Goal: Task Accomplishment & Management: Use online tool/utility

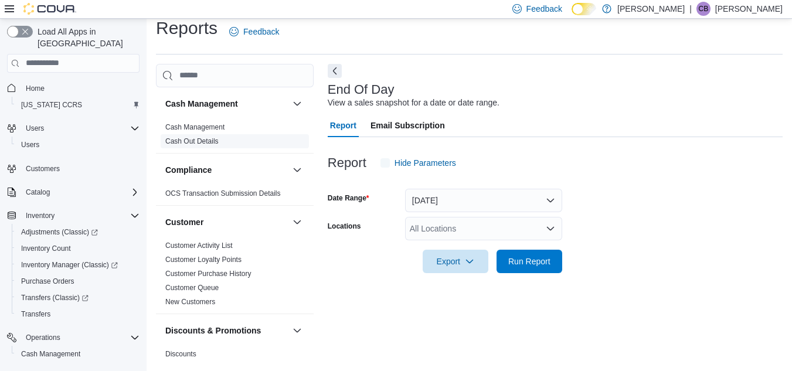
scroll to position [15, 0]
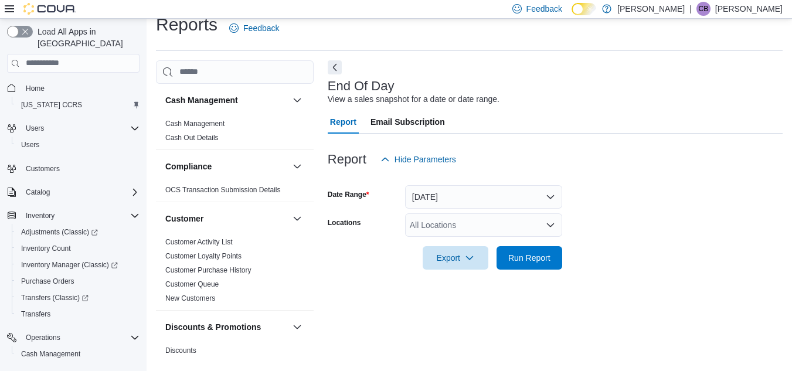
click at [548, 223] on icon "Open list of options" at bounding box center [550, 224] width 9 height 9
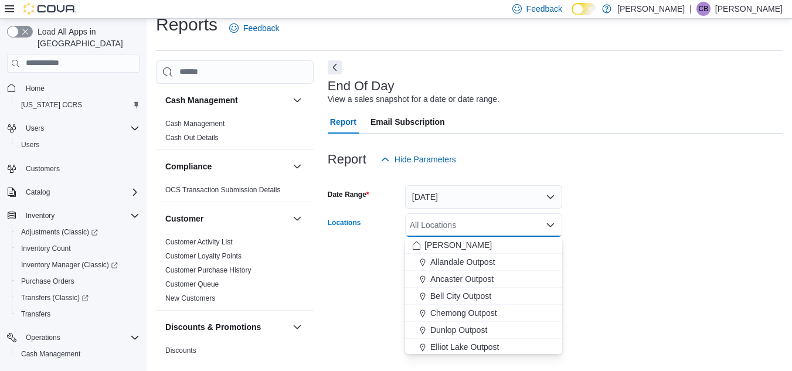
scroll to position [308, 0]
click at [454, 311] on span "Sunshine City Outpost" at bounding box center [470, 311] width 81 height 12
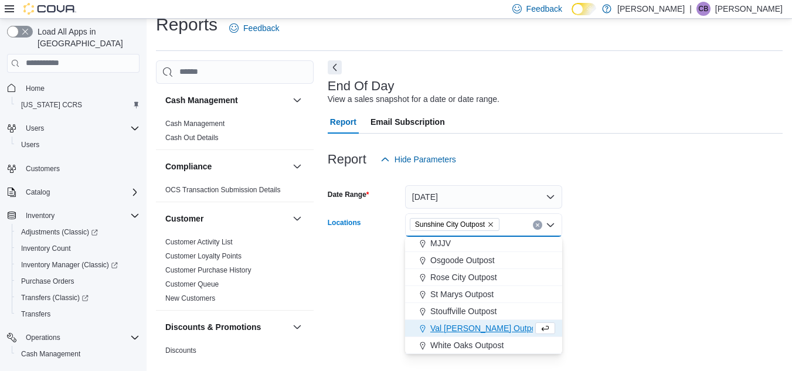
scroll to position [291, 0]
click at [594, 156] on div "Report Hide Parameters" at bounding box center [555, 159] width 455 height 23
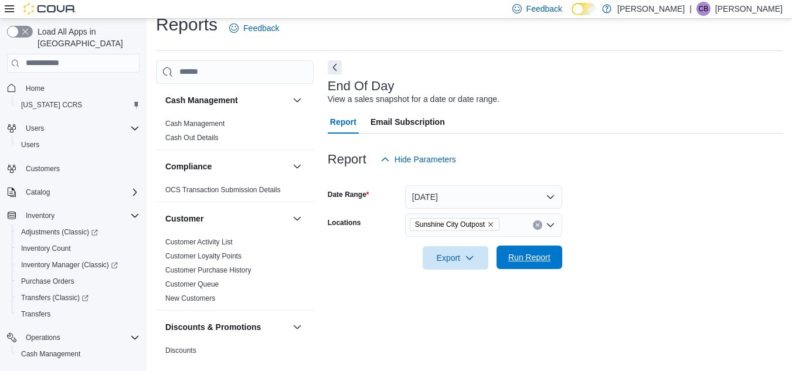
click at [523, 252] on span "Run Report" at bounding box center [529, 257] width 42 height 12
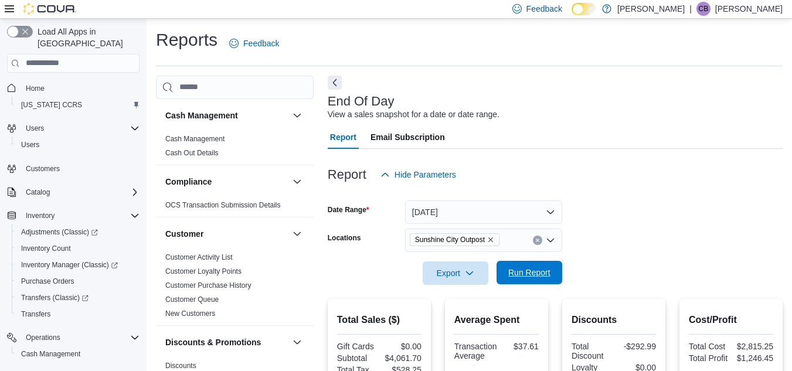
click at [538, 274] on span "Run Report" at bounding box center [529, 273] width 42 height 12
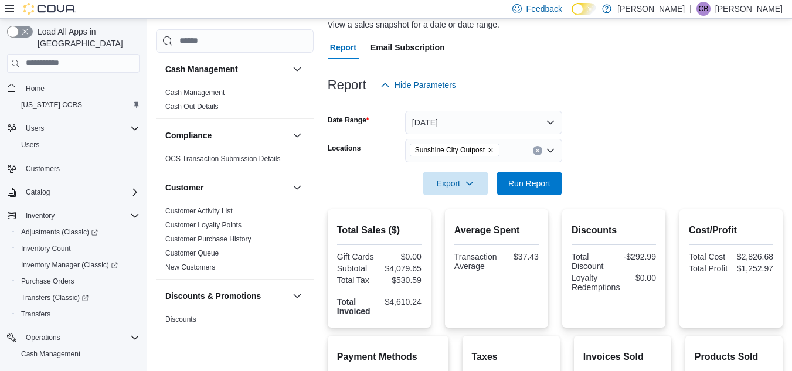
scroll to position [234, 0]
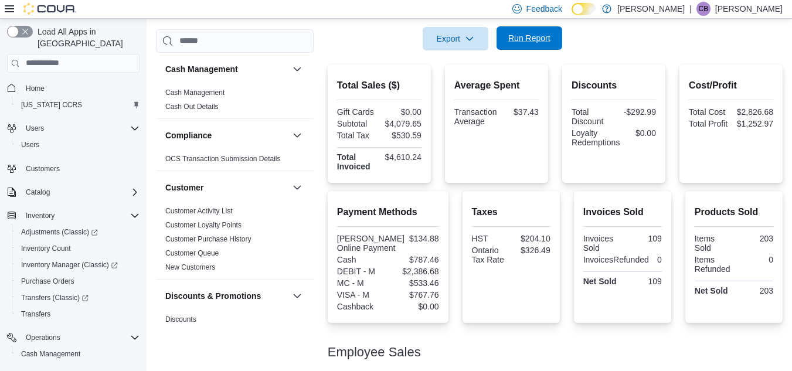
click at [546, 39] on span "Run Report" at bounding box center [529, 38] width 42 height 12
click at [525, 36] on span "Run Report" at bounding box center [529, 38] width 42 height 12
